Goal: Transaction & Acquisition: Purchase product/service

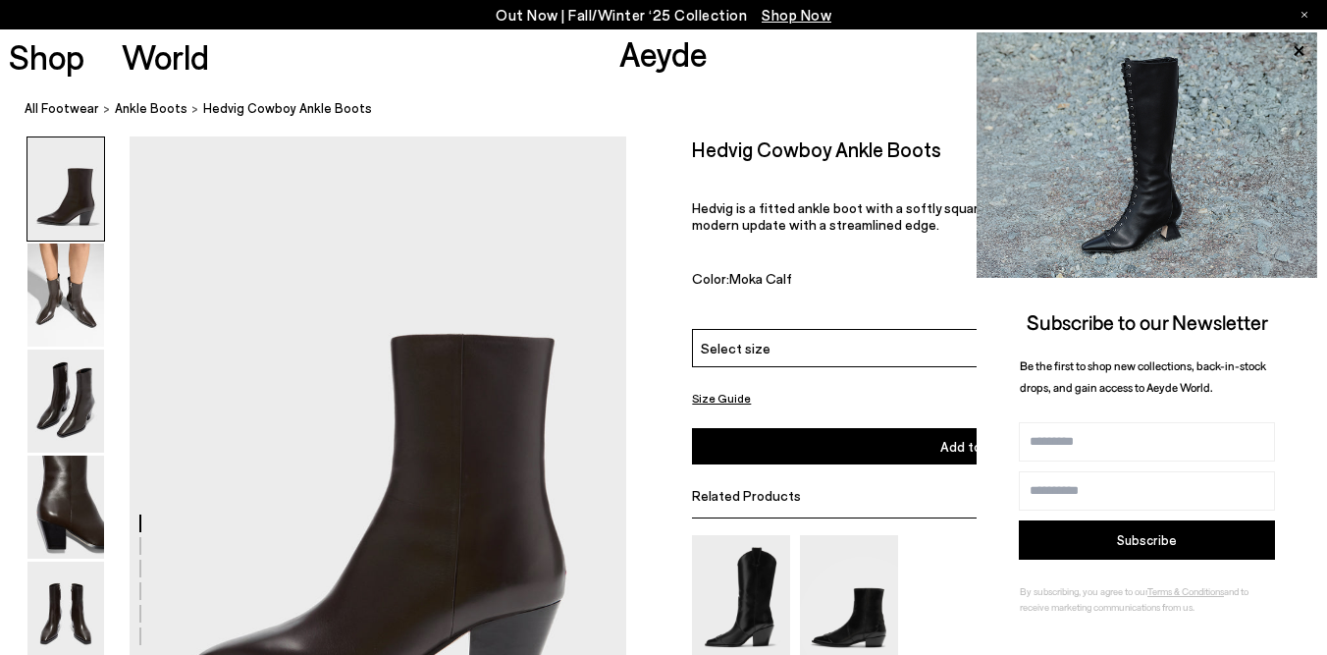
click at [767, 203] on p "Hedvig is a fitted ankle boot with a softly squared-off toe, set on our new cow…" at bounding box center [976, 215] width 568 height 33
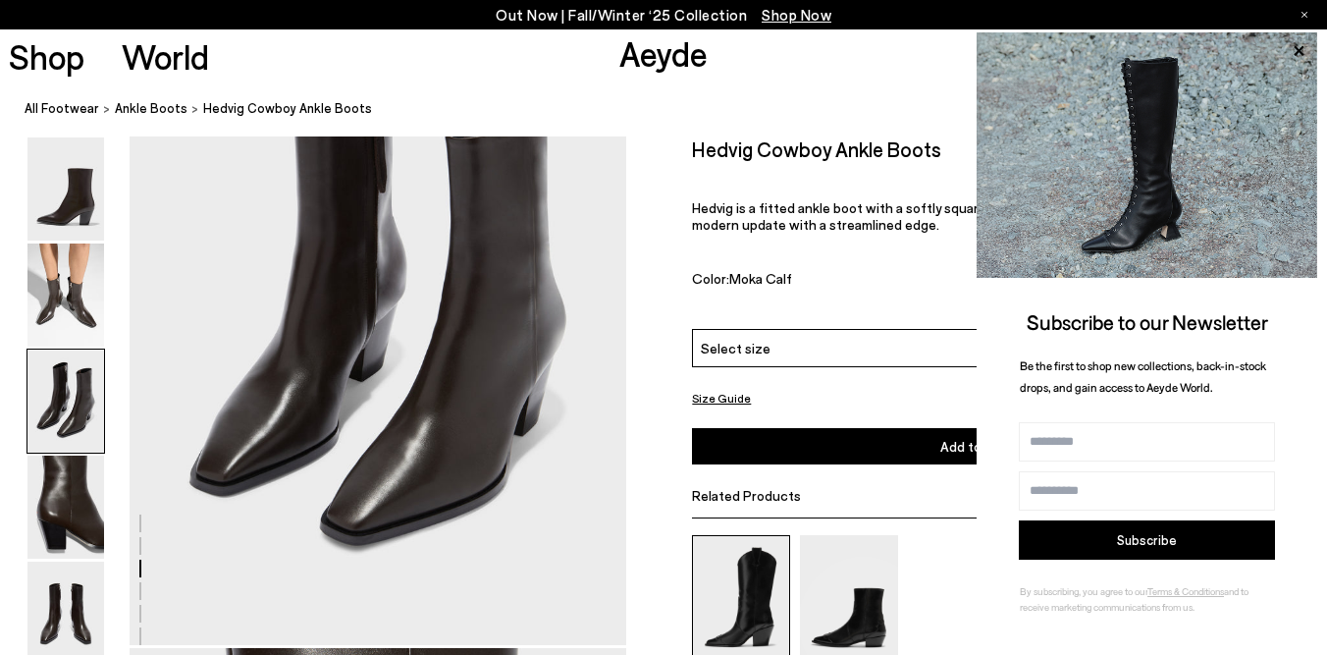
scroll to position [1490, 0]
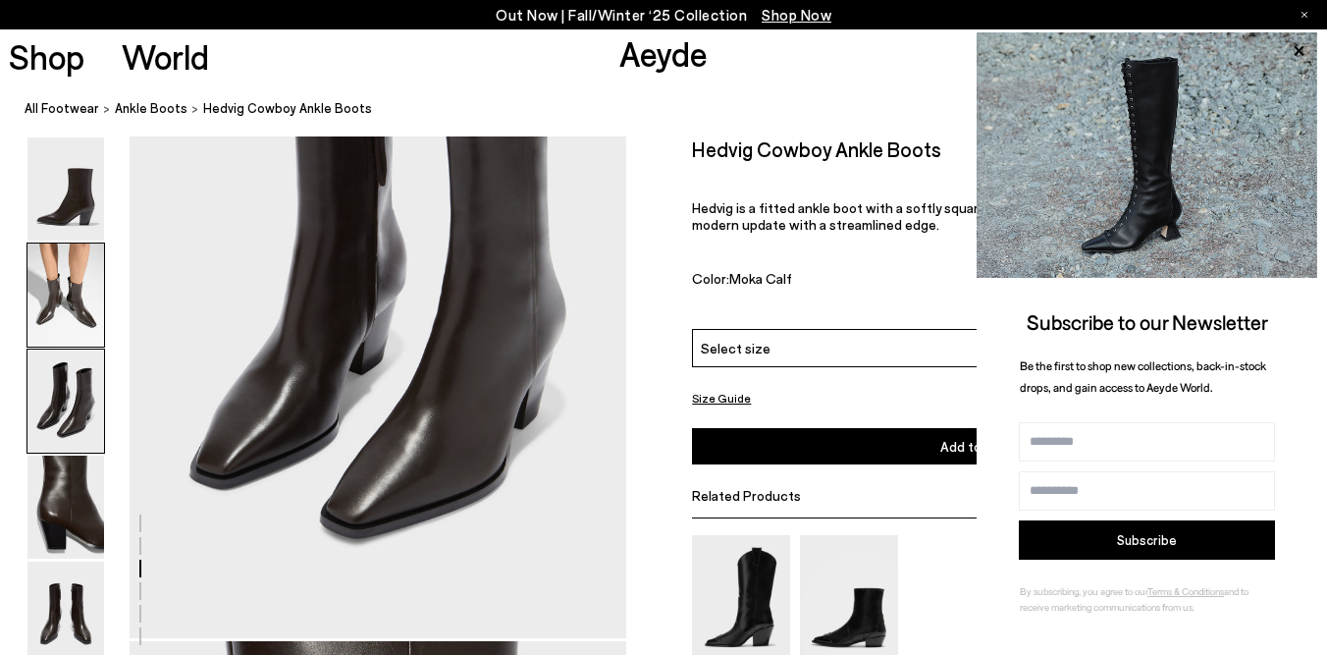
click at [74, 301] on img at bounding box center [65, 294] width 77 height 103
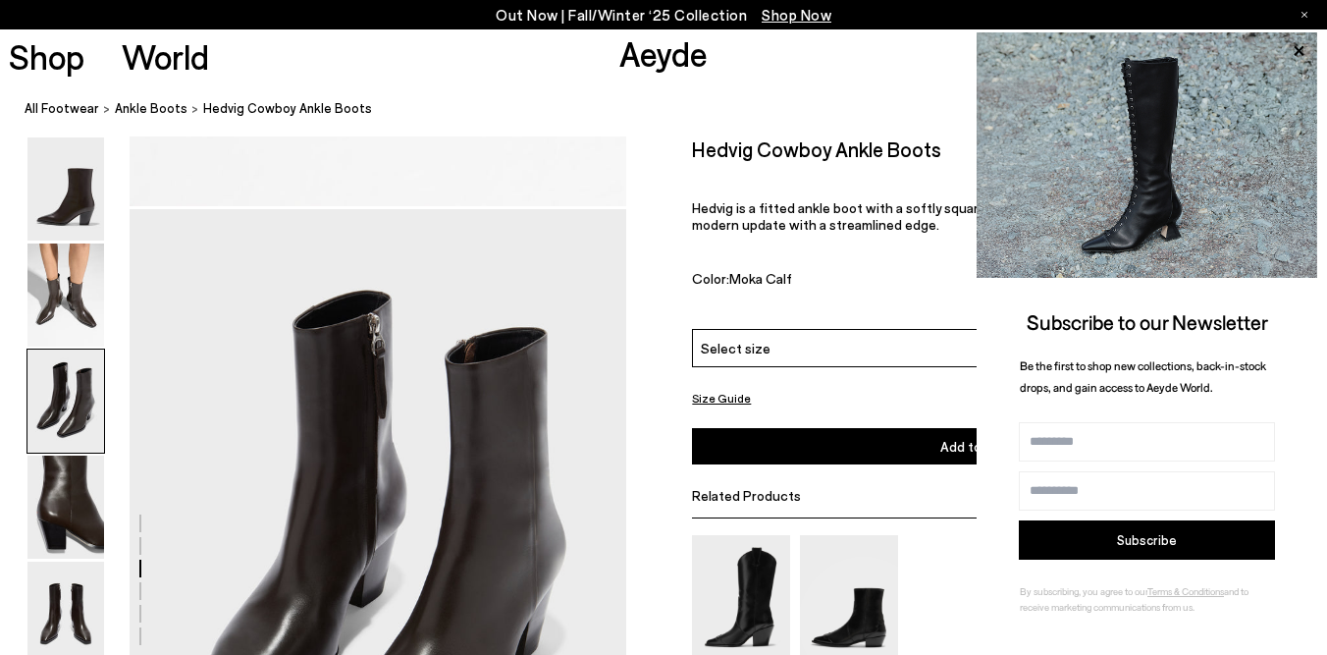
scroll to position [1393, 0]
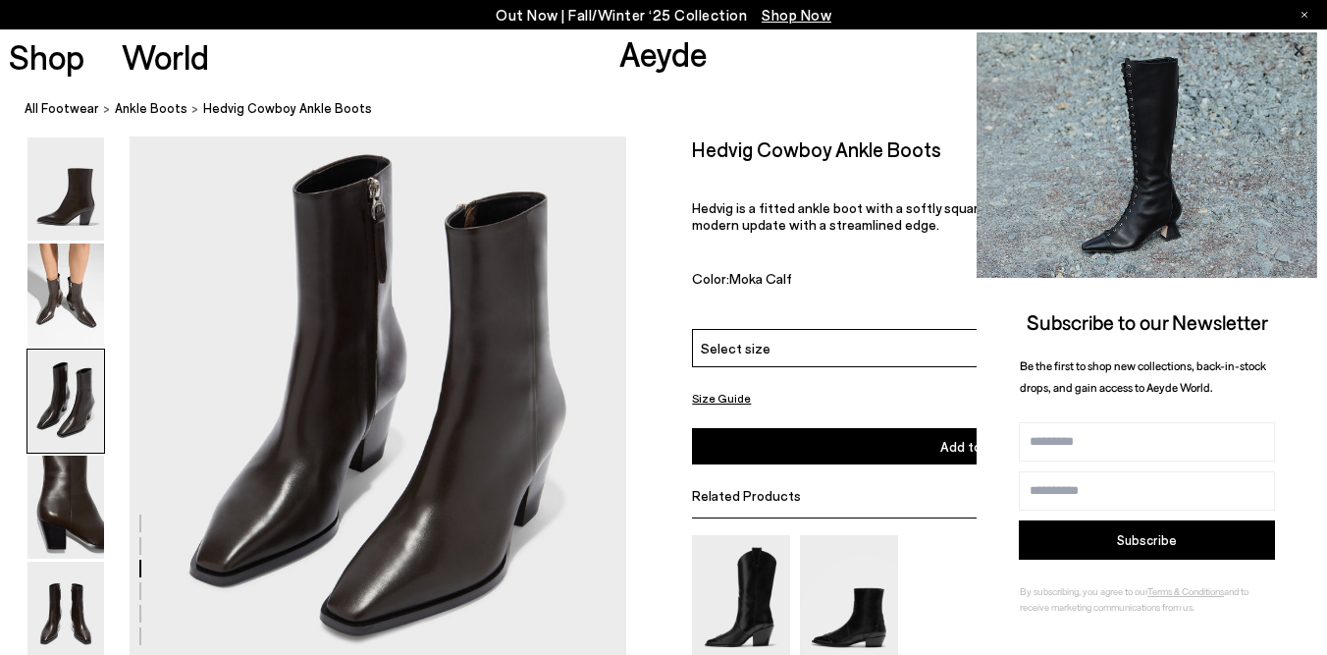
click at [1294, 42] on icon at bounding box center [1299, 51] width 26 height 26
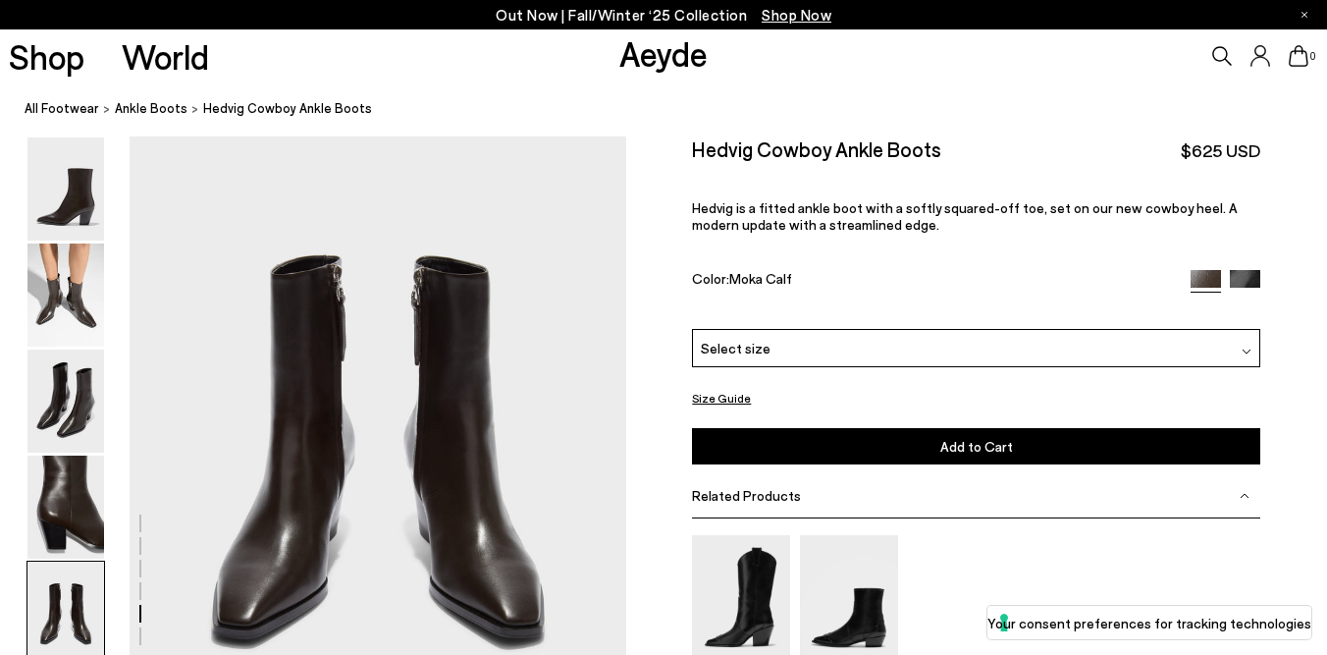
scroll to position [2106, 0]
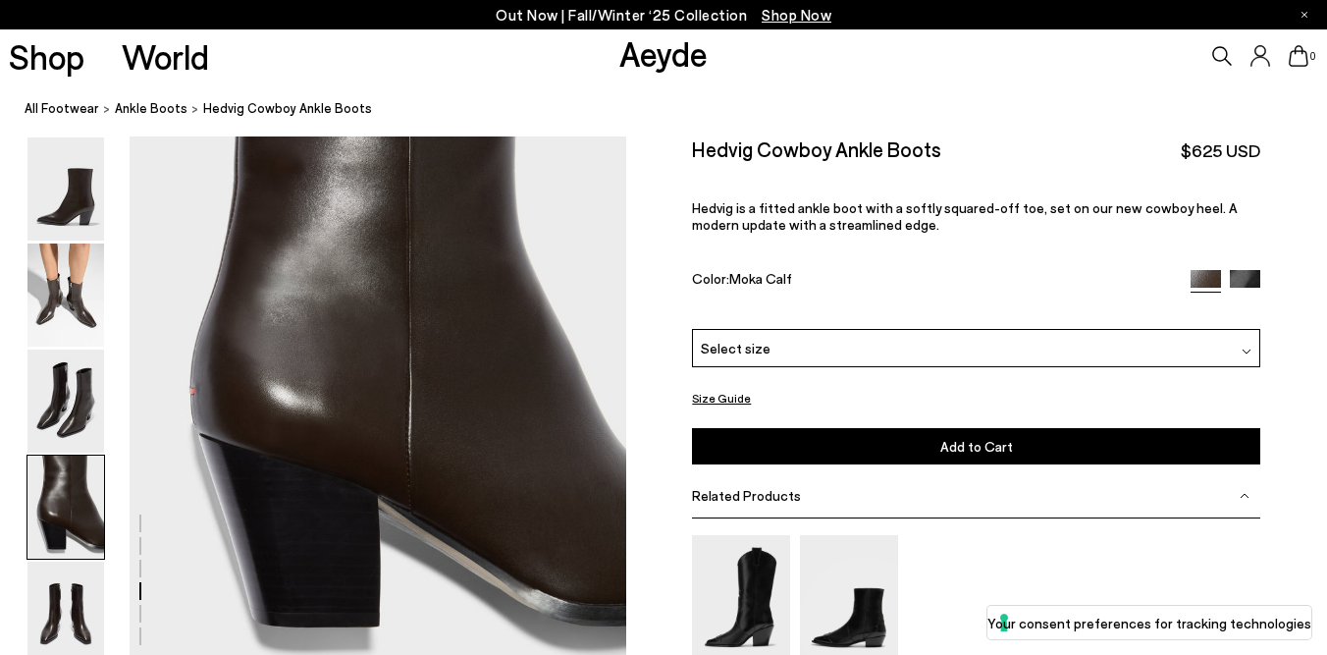
click at [930, 341] on div "Select size" at bounding box center [976, 348] width 568 height 38
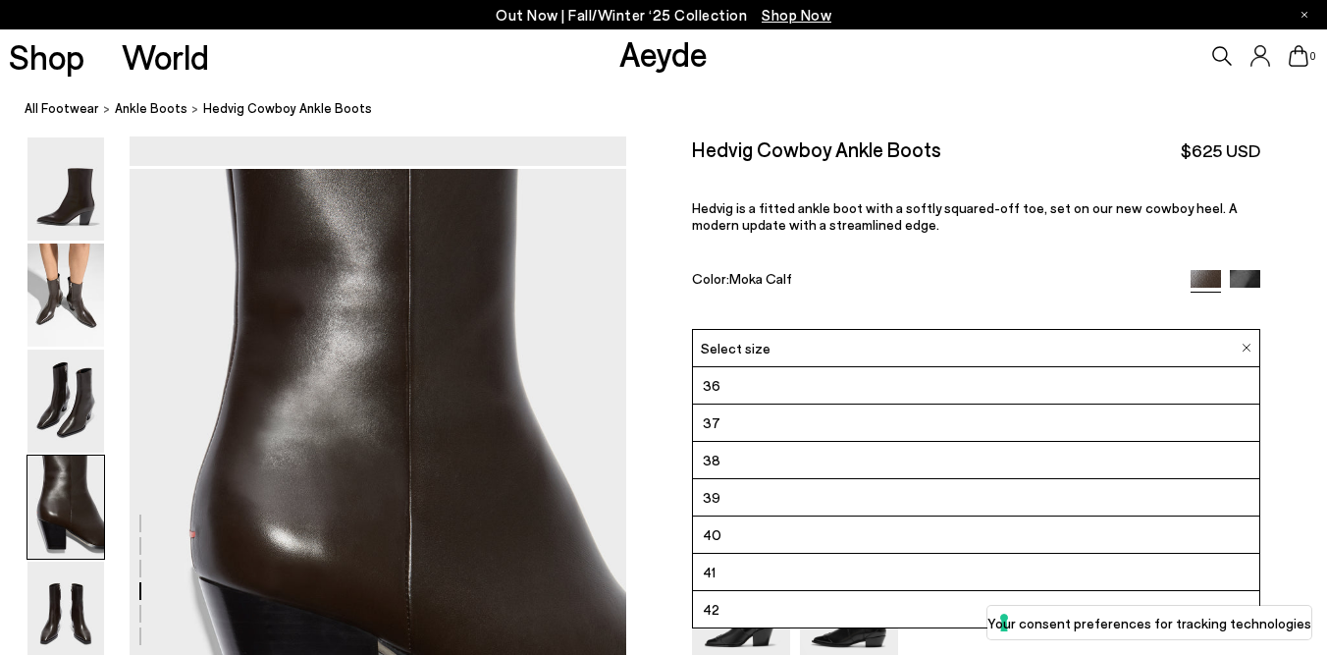
scroll to position [1961, 0]
click at [1256, 279] on img at bounding box center [1245, 285] width 30 height 30
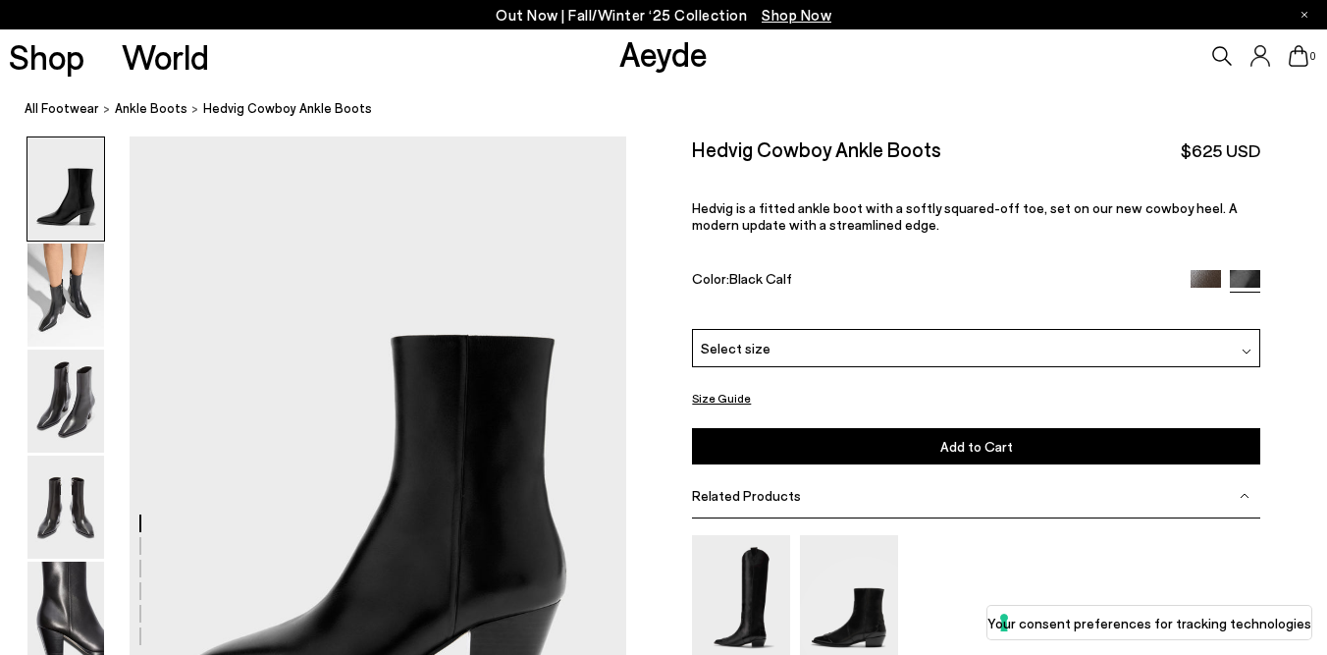
click at [1022, 356] on div "Select size" at bounding box center [976, 348] width 568 height 38
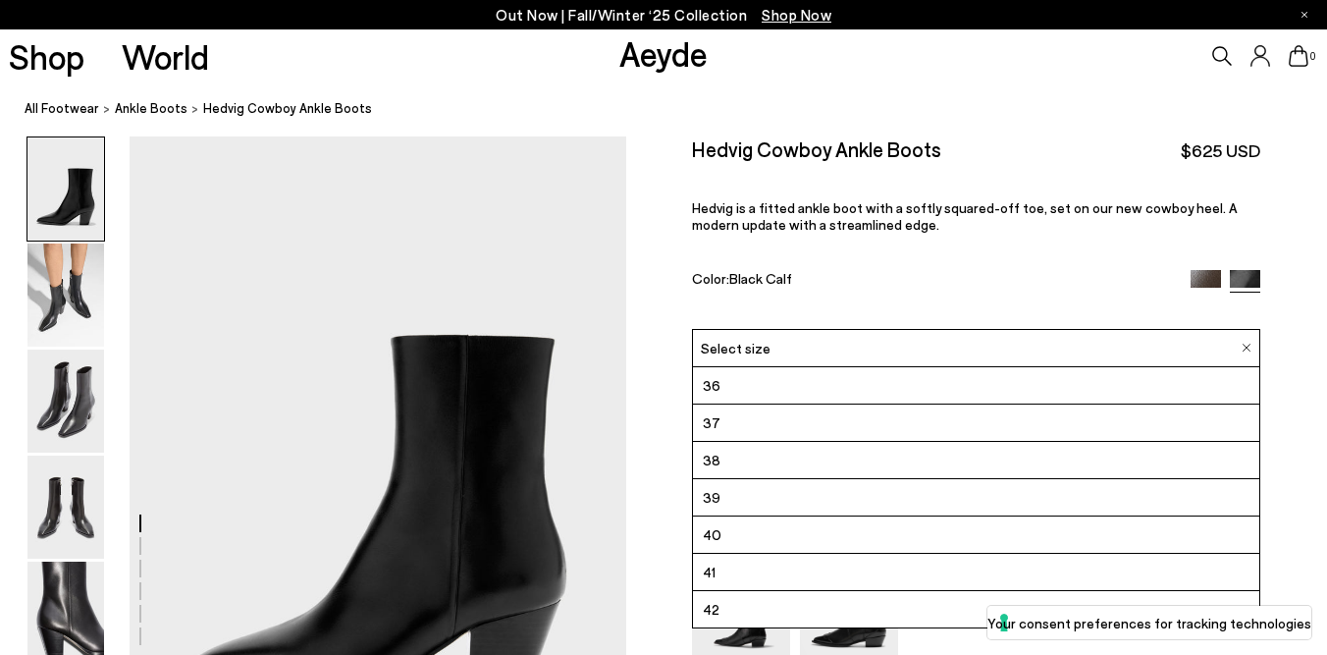
click at [1001, 180] on div "Hedvig Cowboy Ankle Boots $625 USD Hedvig is a fitted ankle boot with a softly …" at bounding box center [976, 232] width 568 height 192
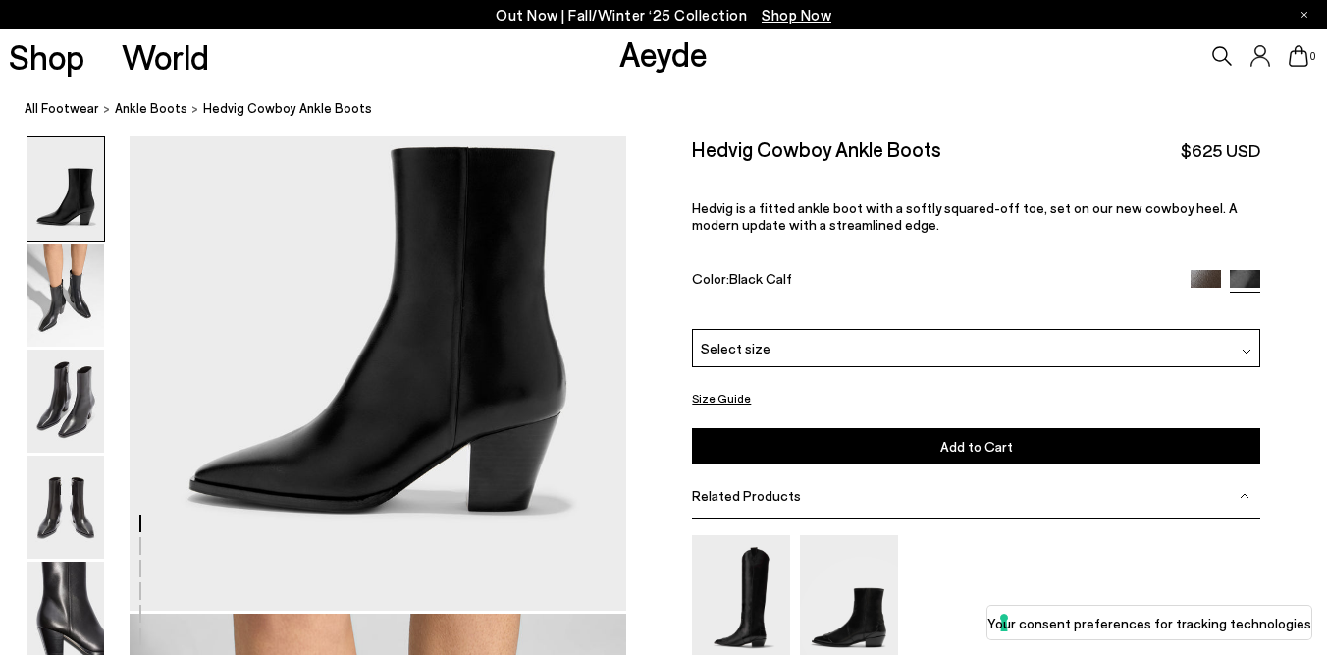
scroll to position [189, 0]
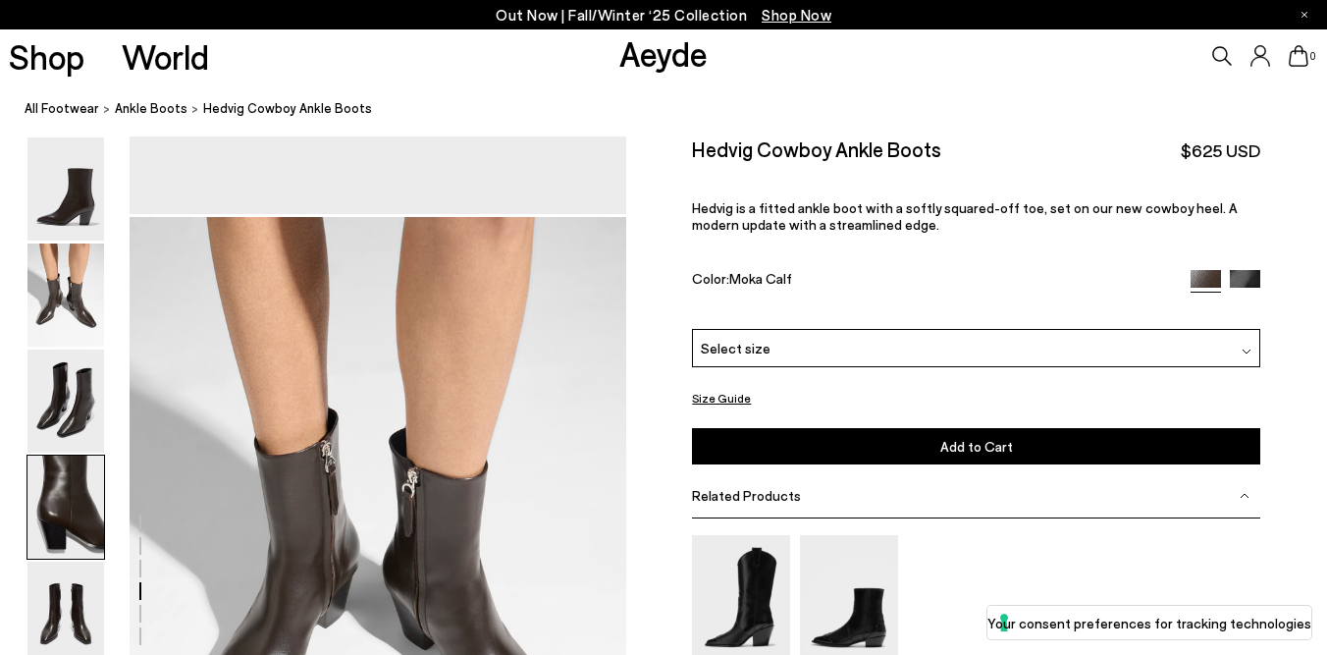
scroll to position [1961, 0]
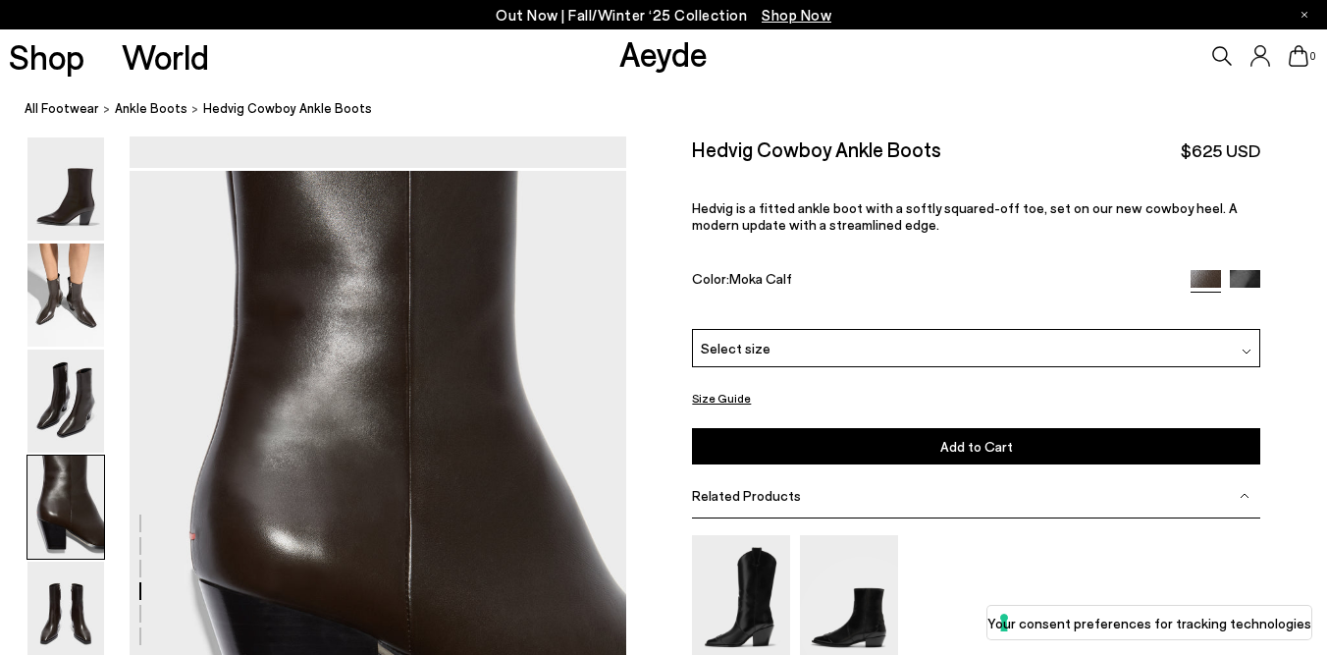
click at [1090, 186] on div "Hedvig Cowboy Ankle Boots $625 USD Hedvig is a fitted ankle boot with a softly …" at bounding box center [976, 232] width 568 height 192
